Goal: Information Seeking & Learning: Check status

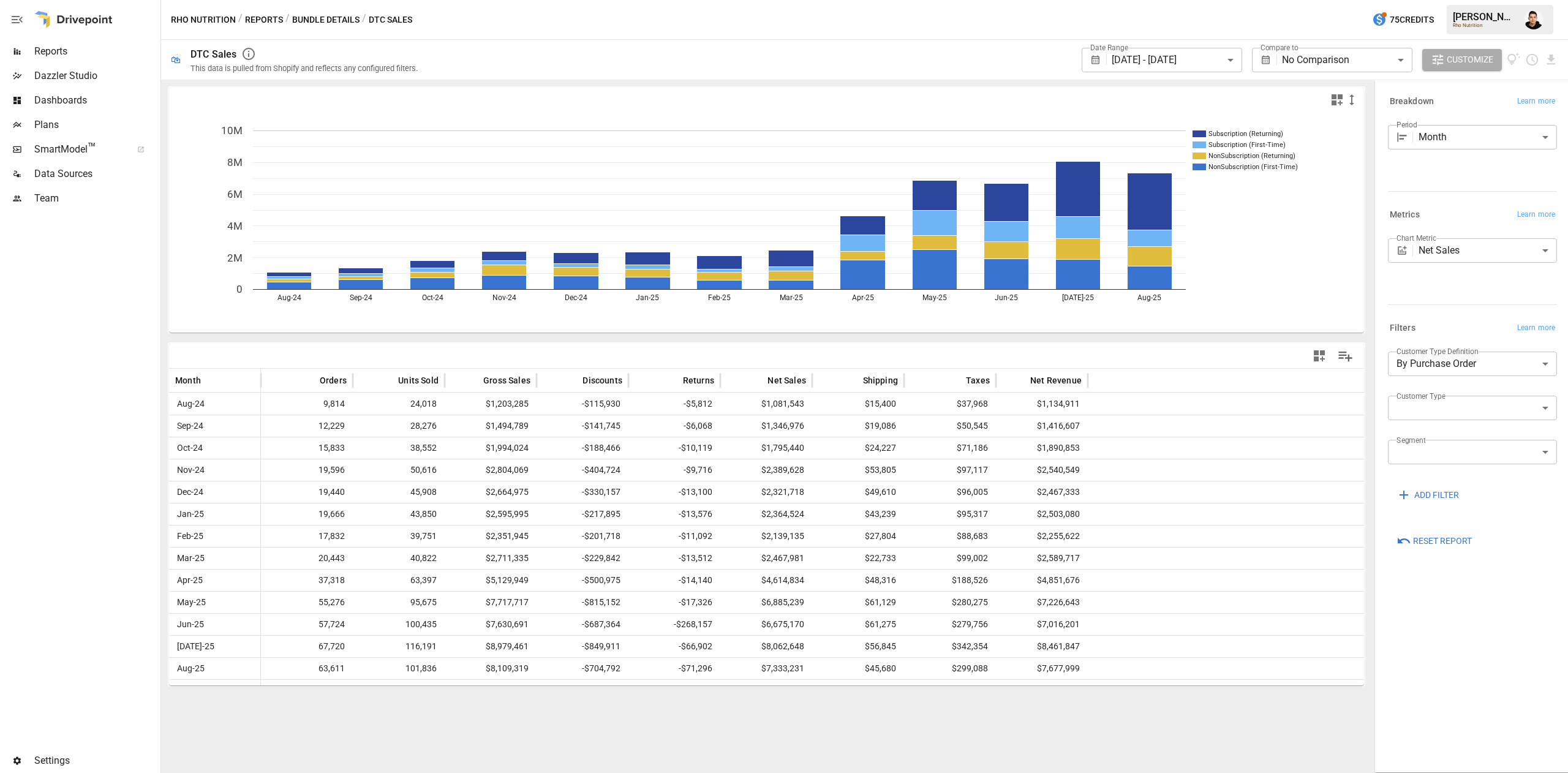
click at [320, 18] on button "Bundle Details" at bounding box center [326, 20] width 68 height 16
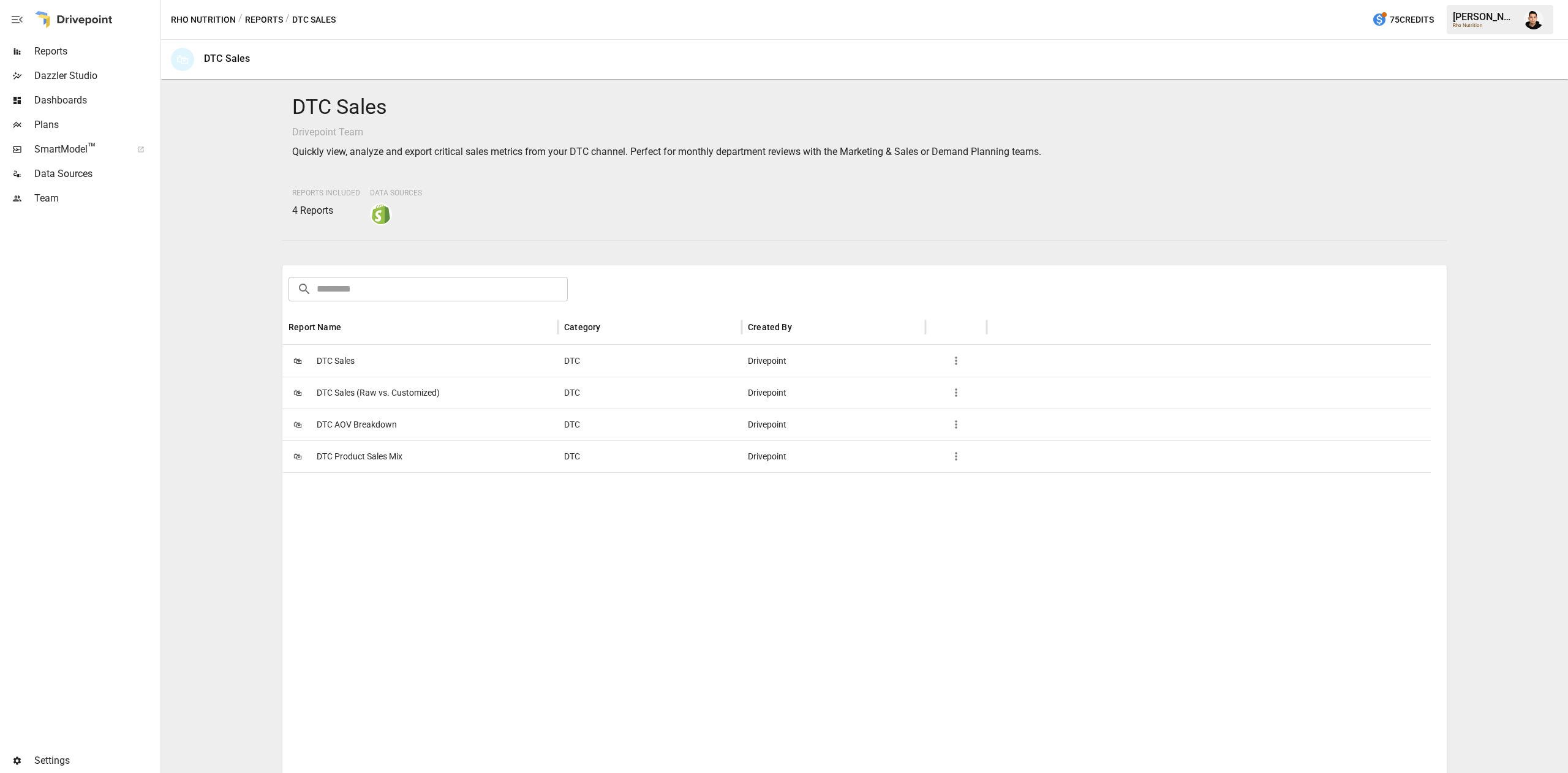
click at [256, 27] on div "Rho Nutrition / Reports / DTC Sales 75 Credits Francisco S. Rho Nutrition" at bounding box center [865, 20] width 1407 height 39
click at [256, 25] on button "Reports" at bounding box center [264, 20] width 38 height 16
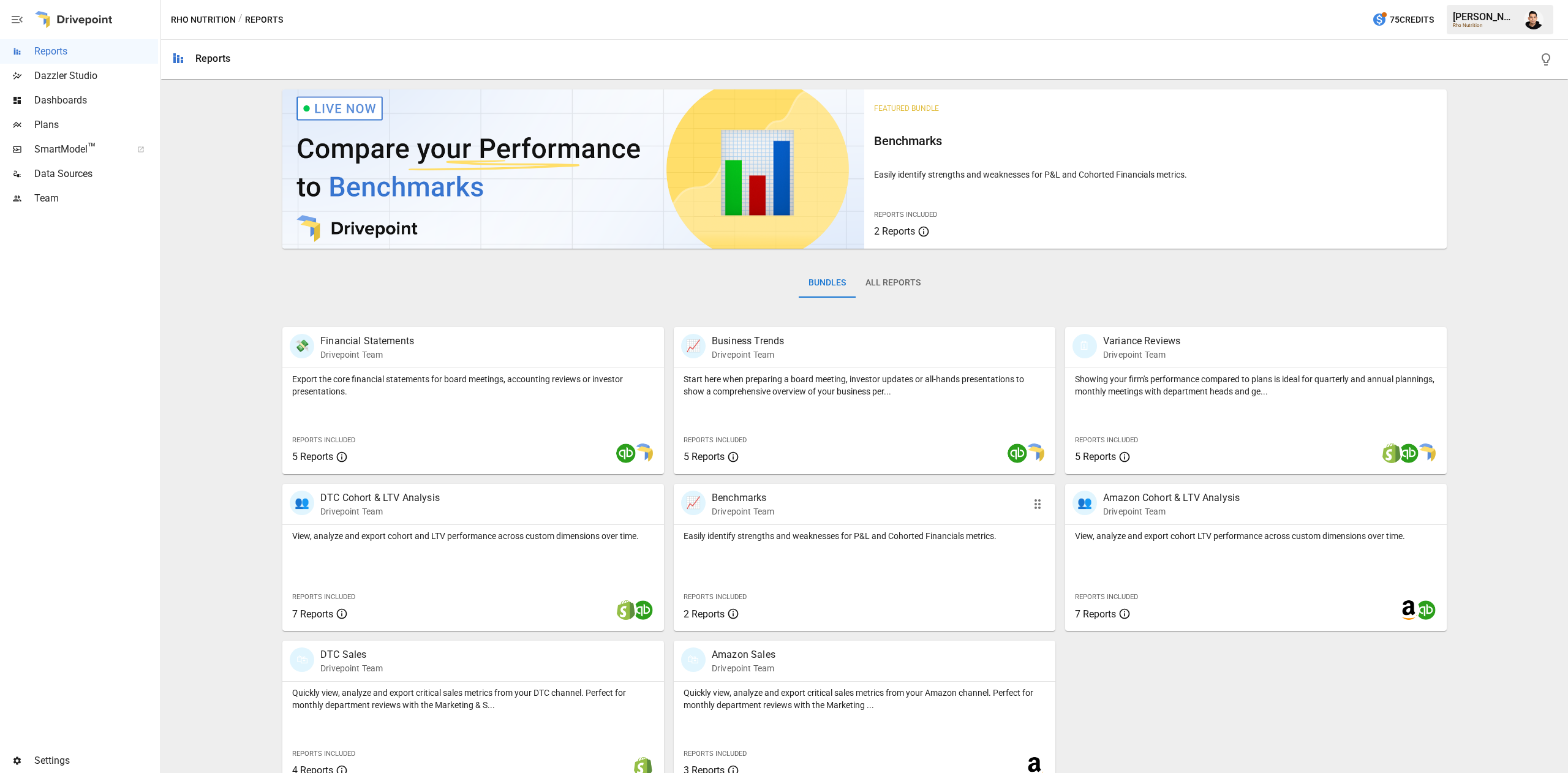
scroll to position [20, 0]
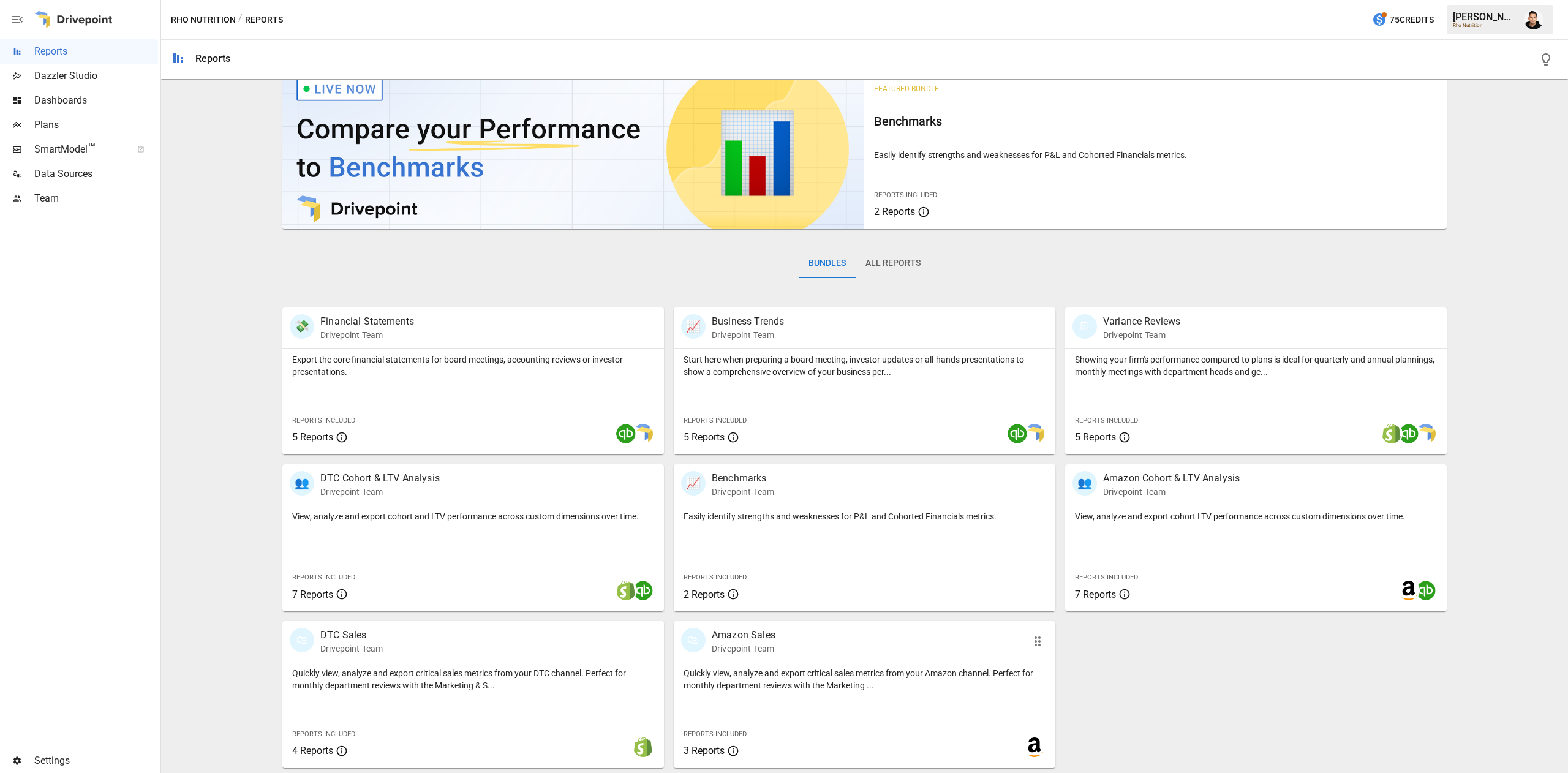
click at [905, 713] on div "Quickly view, analyze and export critical sales metrics from your Amazon channe…" at bounding box center [864, 714] width 382 height 106
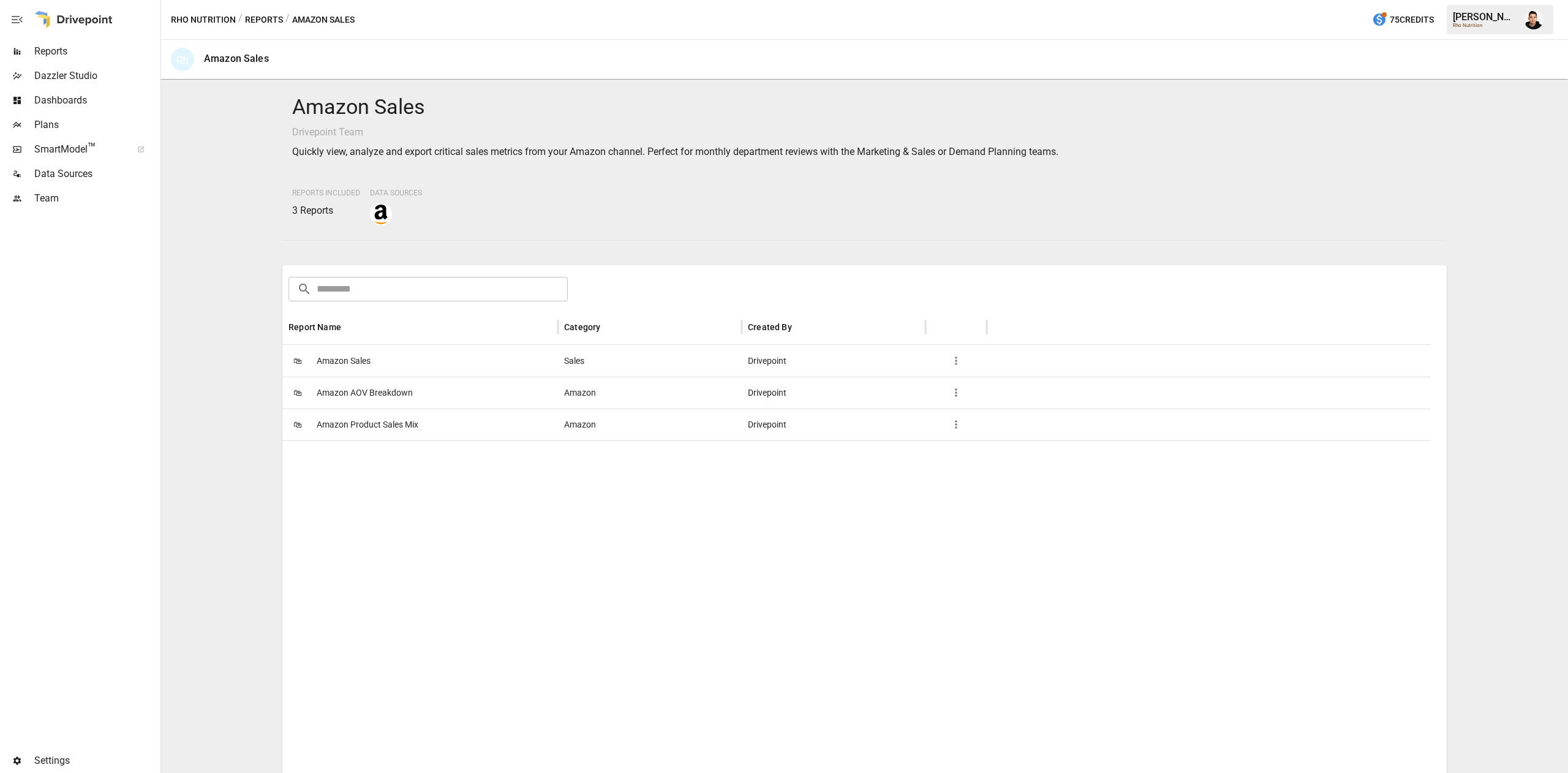
click at [368, 365] on span "Amazon Sales" at bounding box center [343, 361] width 54 height 31
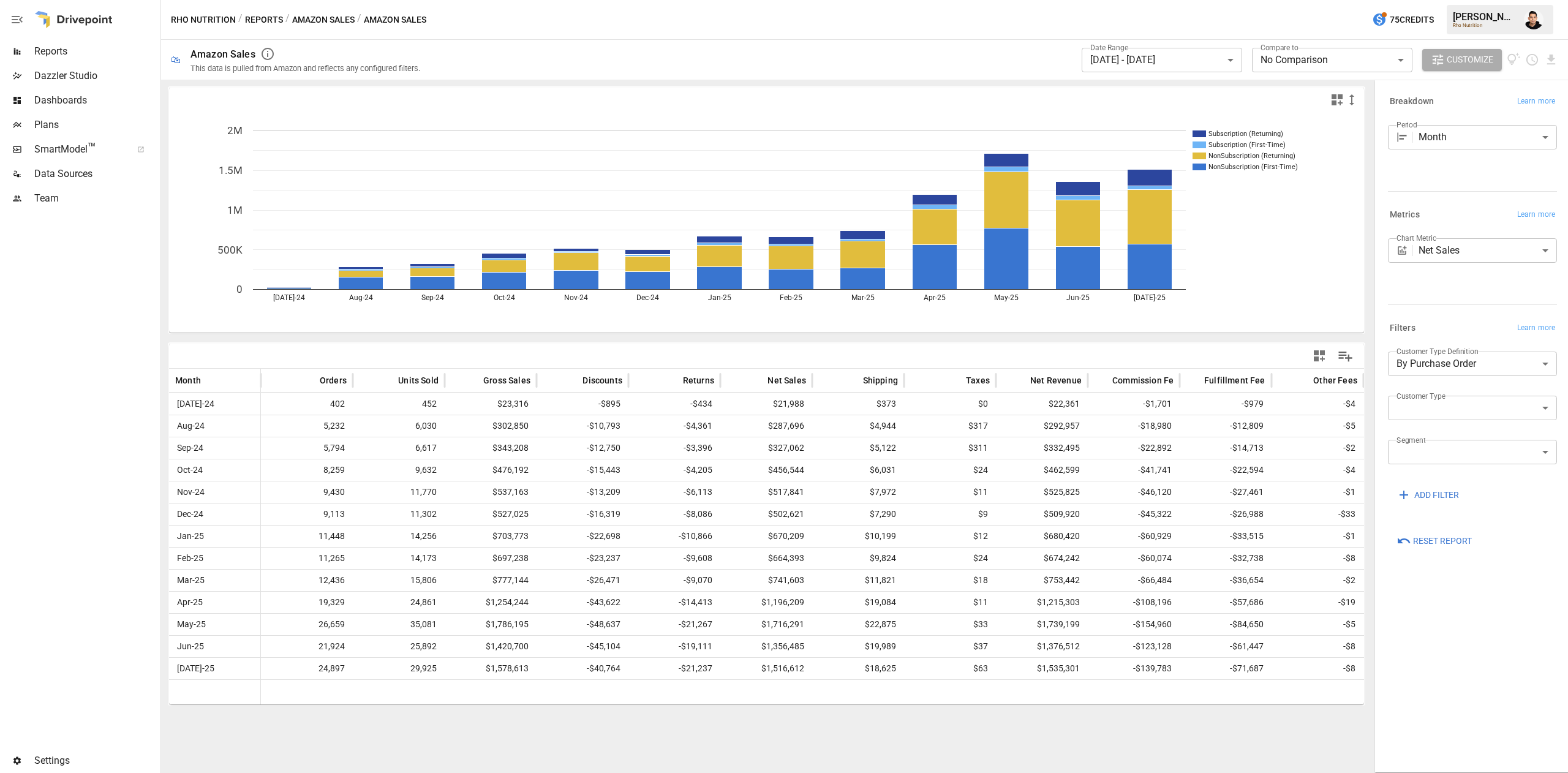
click at [1447, 538] on span "Reset Report" at bounding box center [1442, 541] width 59 height 16
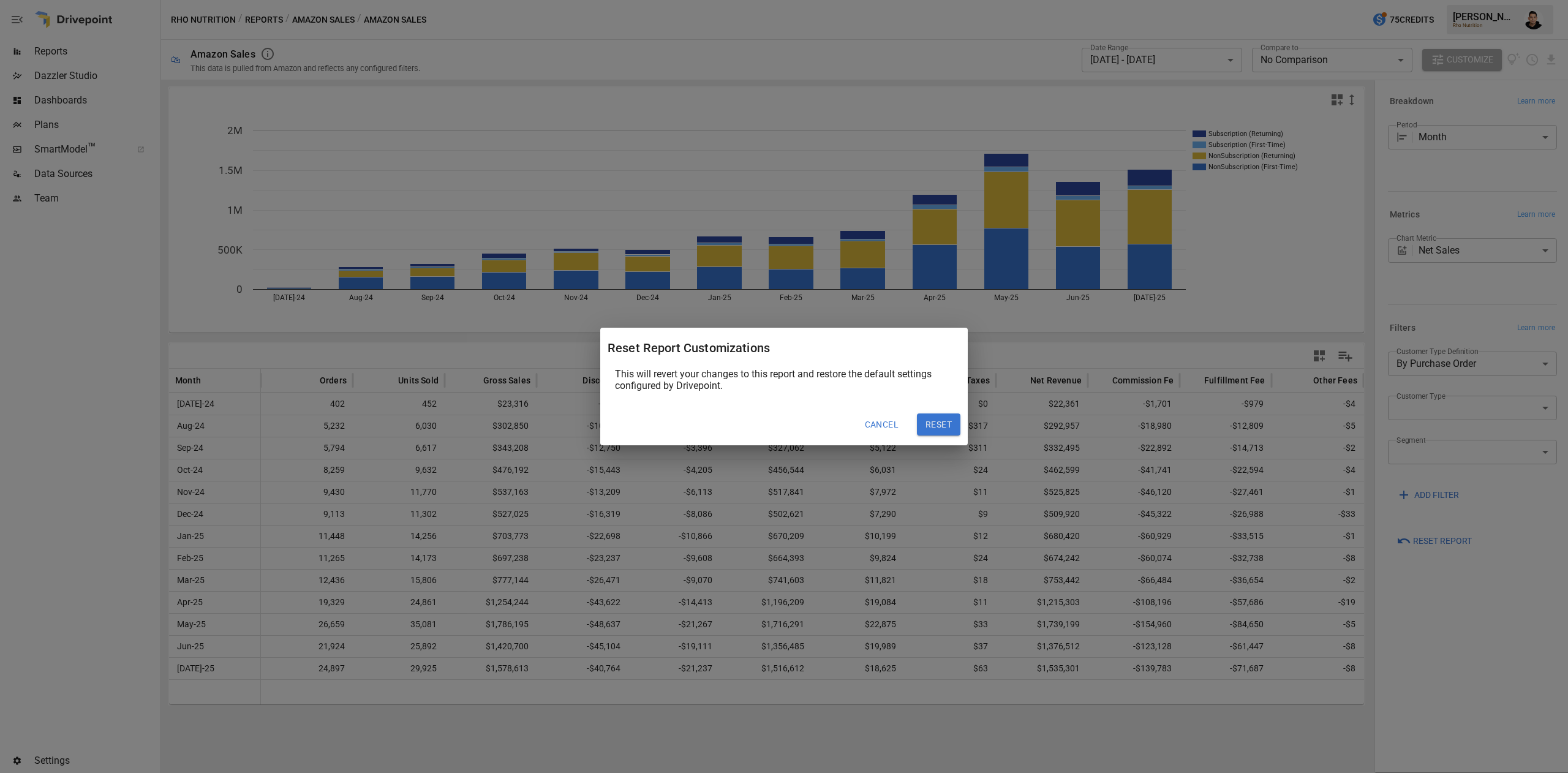
click at [940, 421] on button "Reset" at bounding box center [938, 425] width 44 height 22
